Goal: Navigation & Orientation: Go to known website

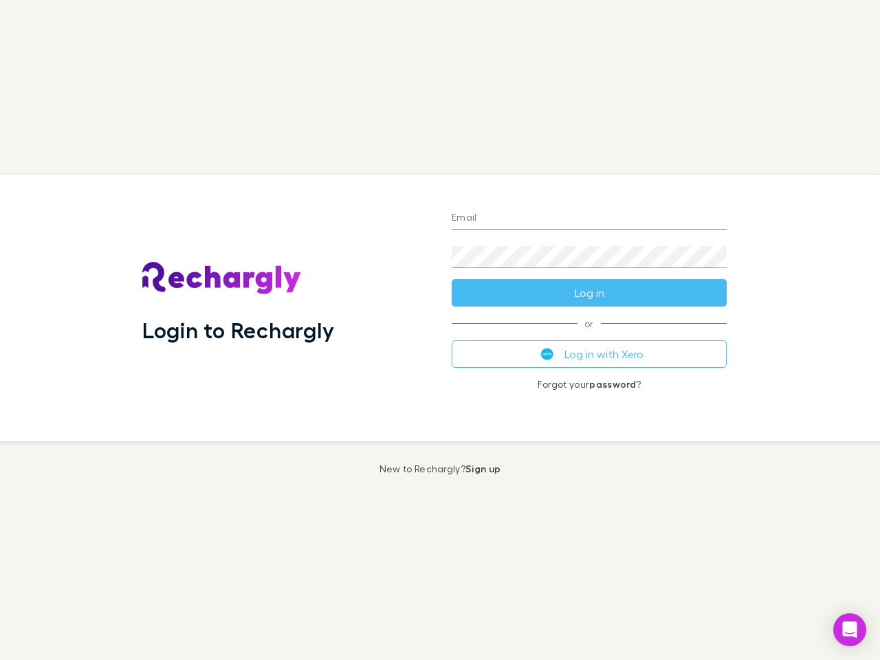
click at [440, 330] on div "Login to Rechargly" at bounding box center [286, 308] width 310 height 267
click at [589, 219] on input "Email" at bounding box center [589, 219] width 275 height 22
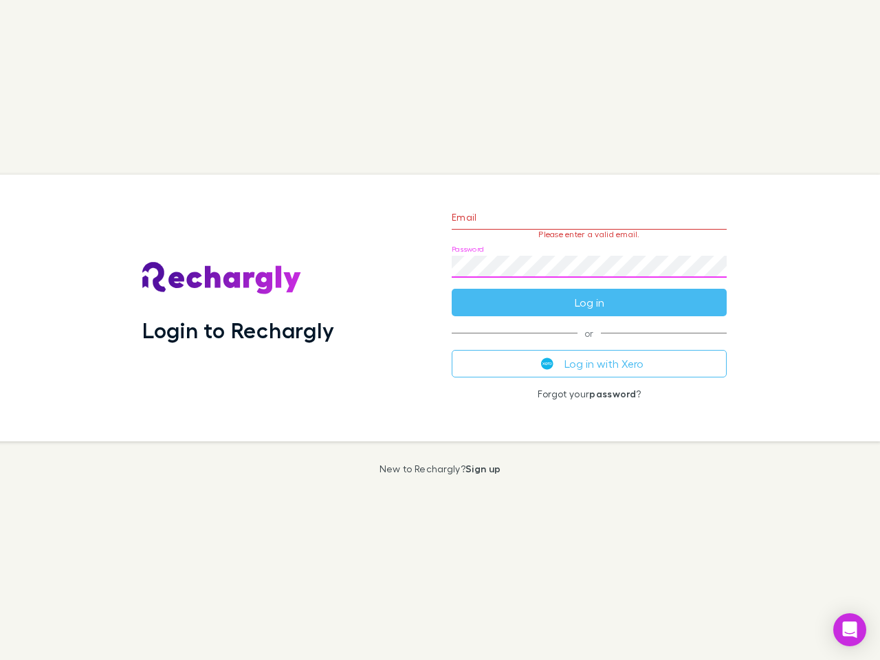
click at [589, 293] on form "Email Please enter a valid email. Password Log in" at bounding box center [589, 257] width 275 height 120
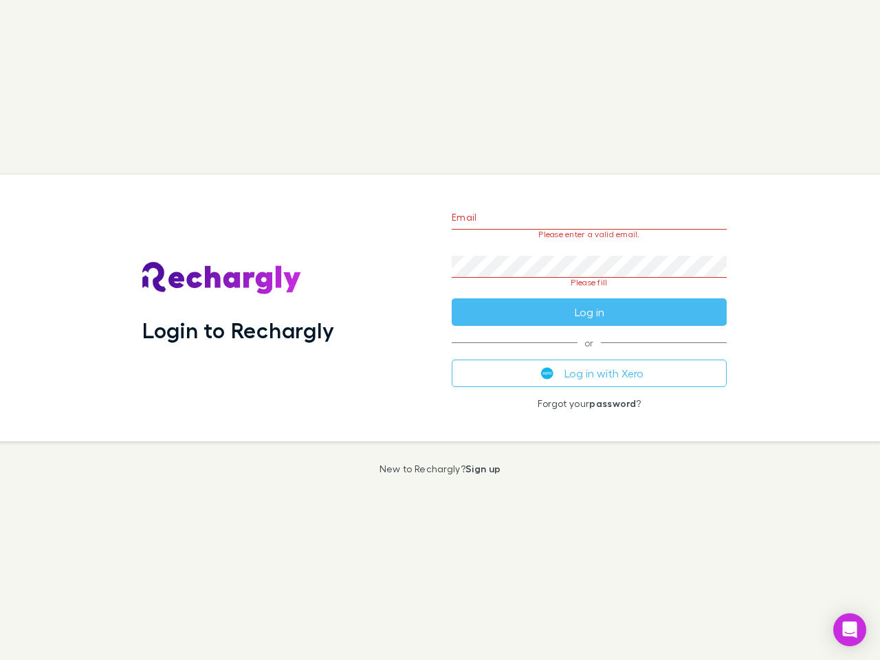
click at [589, 354] on div "Email Please enter a valid email. Password Please fill Log in or Log in with Xe…" at bounding box center [589, 308] width 297 height 267
click at [850, 630] on icon "Open Intercom Messenger" at bounding box center [850, 630] width 14 height 17
